Goal: Check status: Check status

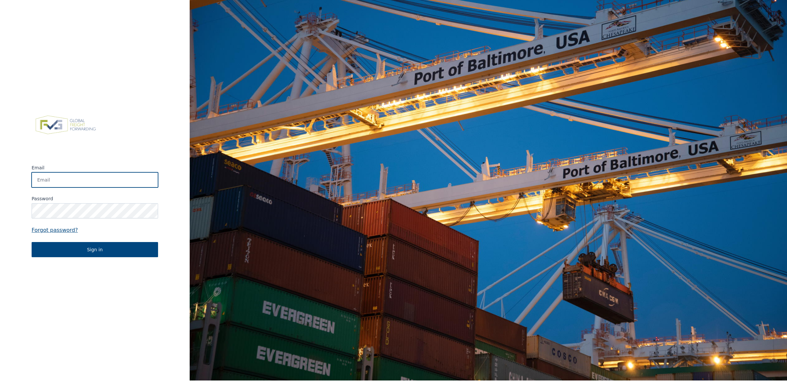
click at [81, 185] on input "Email" at bounding box center [95, 179] width 126 height 15
type input "[EMAIL_ADDRESS][DOMAIN_NAME]"
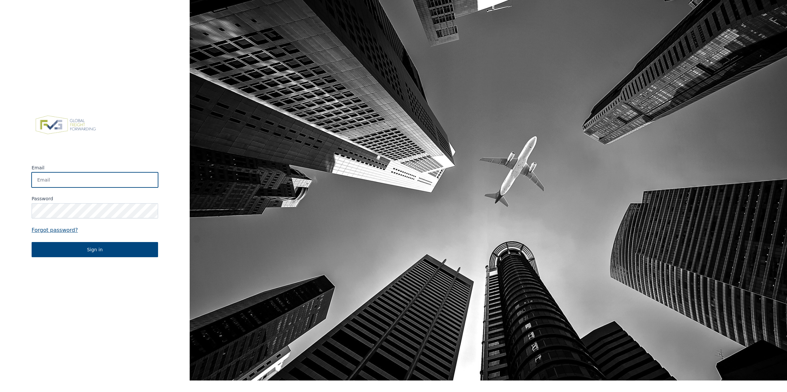
click at [73, 185] on input "Email" at bounding box center [95, 179] width 126 height 15
type input "[EMAIL_ADDRESS][DOMAIN_NAME]"
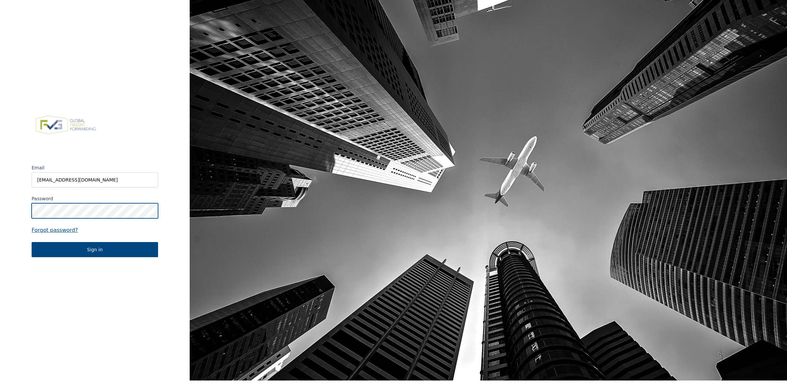
click at [32, 242] on button "Sign in" at bounding box center [95, 249] width 126 height 15
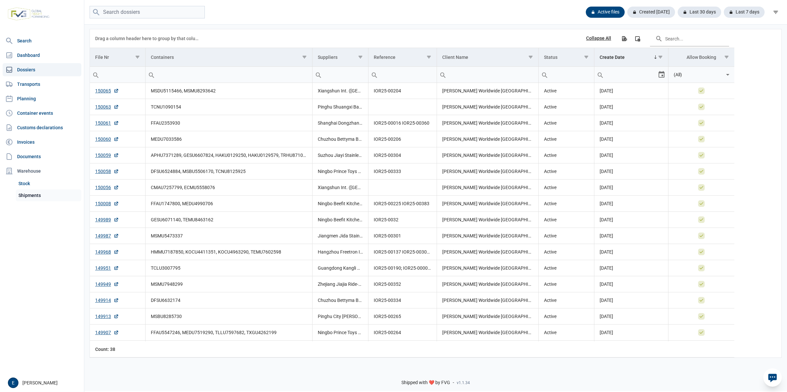
click at [50, 195] on link "Shipments" at bounding box center [48, 196] width 65 height 12
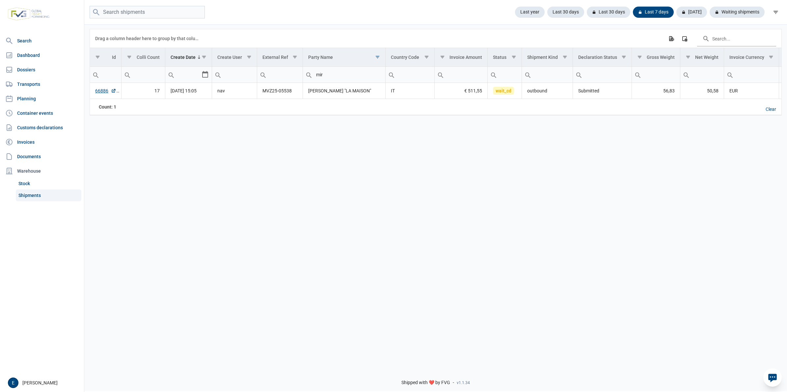
click at [342, 76] on input "mir" at bounding box center [344, 75] width 82 height 16
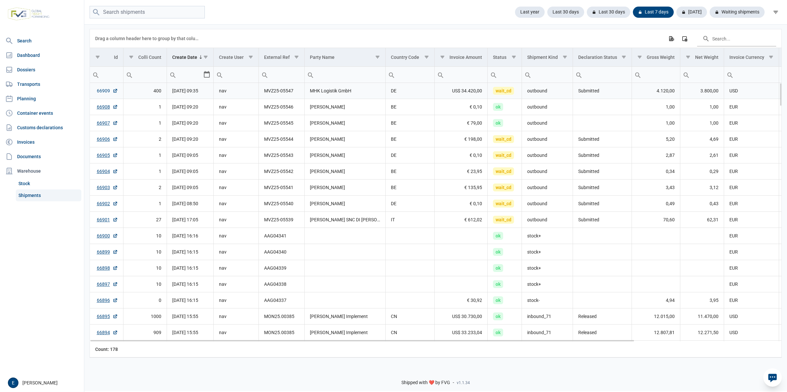
click at [104, 88] on link "66909" at bounding box center [107, 91] width 21 height 7
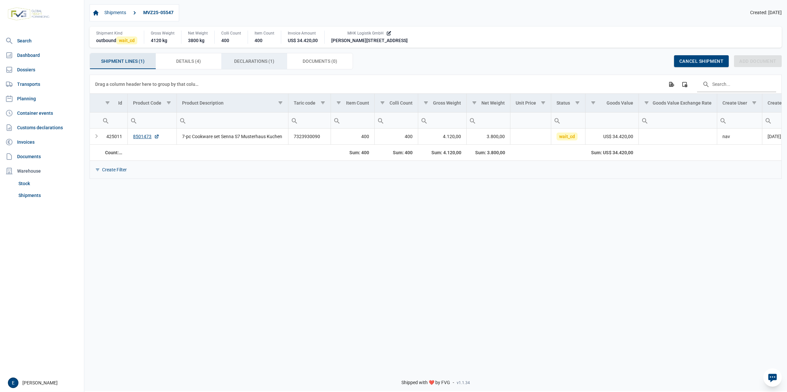
click at [256, 59] on span "Declarations (1) Declarations (1)" at bounding box center [254, 61] width 40 height 8
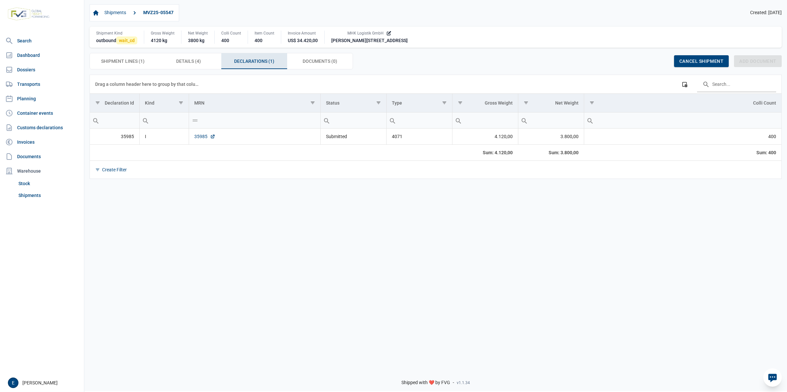
click at [206, 138] on link "35985" at bounding box center [204, 136] width 21 height 7
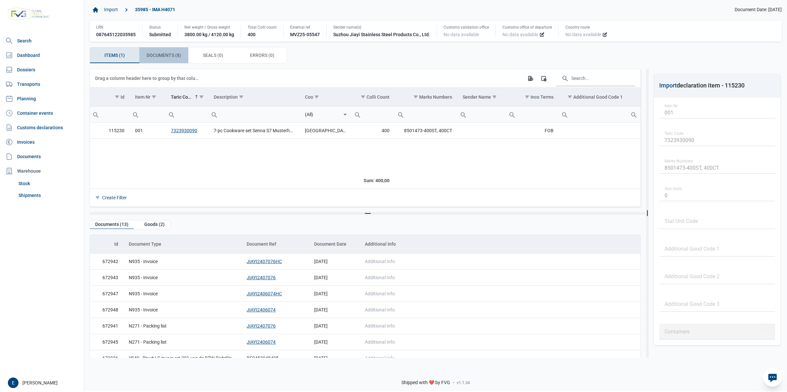
drag, startPoint x: 173, startPoint y: 55, endPoint x: 178, endPoint y: 62, distance: 8.3
click at [173, 55] on span "Documents (8) Documents (8)" at bounding box center [163, 55] width 35 height 8
